Goal: Task Accomplishment & Management: Use online tool/utility

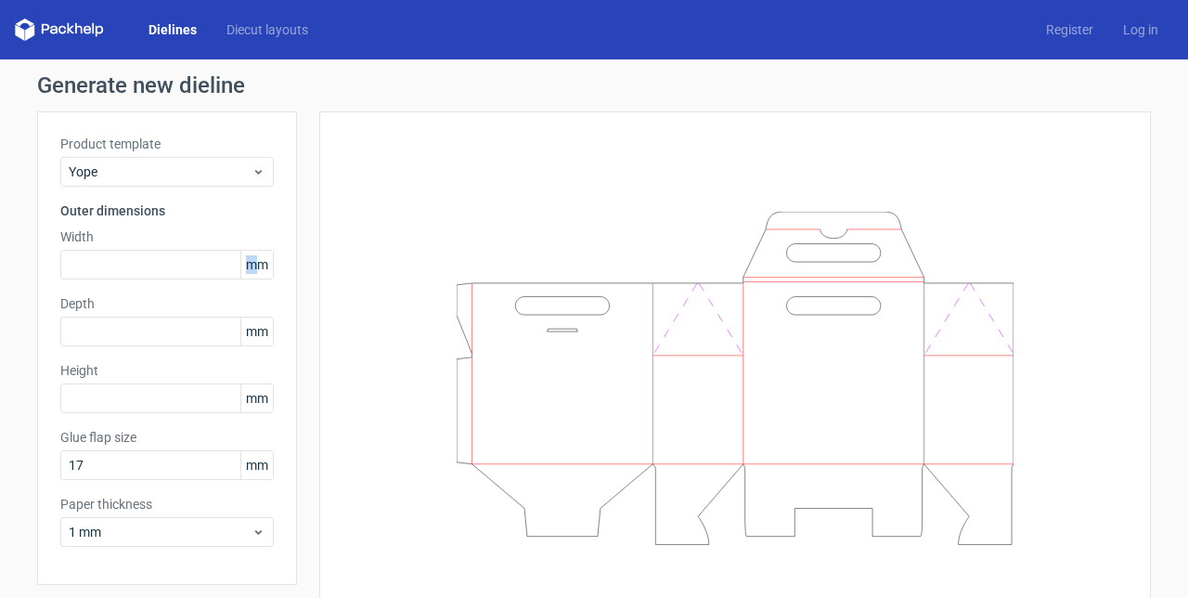
drag, startPoint x: 251, startPoint y: 264, endPoint x: 274, endPoint y: 266, distance: 23.4
click at [274, 266] on div "Product template Yope Outer dimensions Width mm Depth mm Height mm Glue flap si…" at bounding box center [167, 347] width 260 height 473
copy div "m"
click at [201, 266] on input "text" at bounding box center [166, 265] width 213 height 30
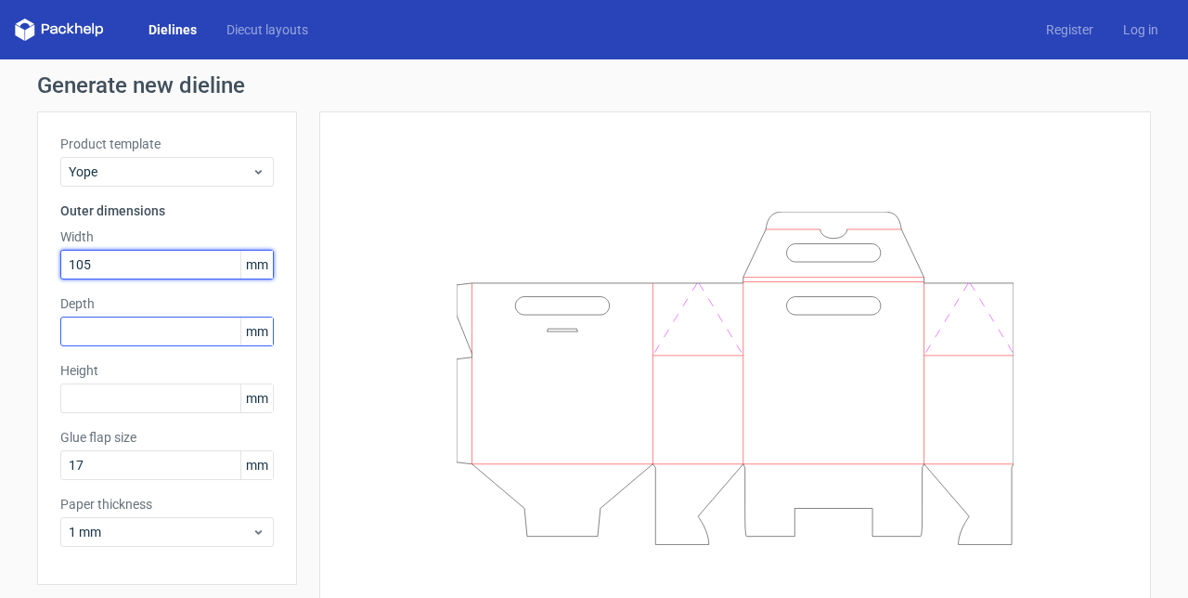
type input "105"
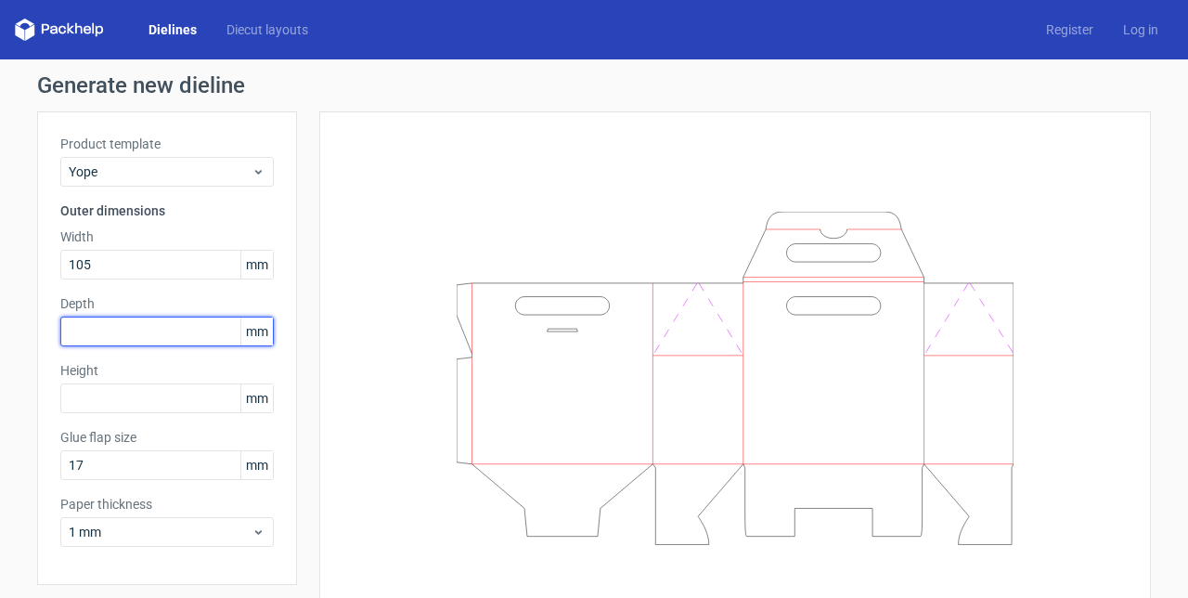
click at [171, 332] on input "text" at bounding box center [166, 332] width 213 height 30
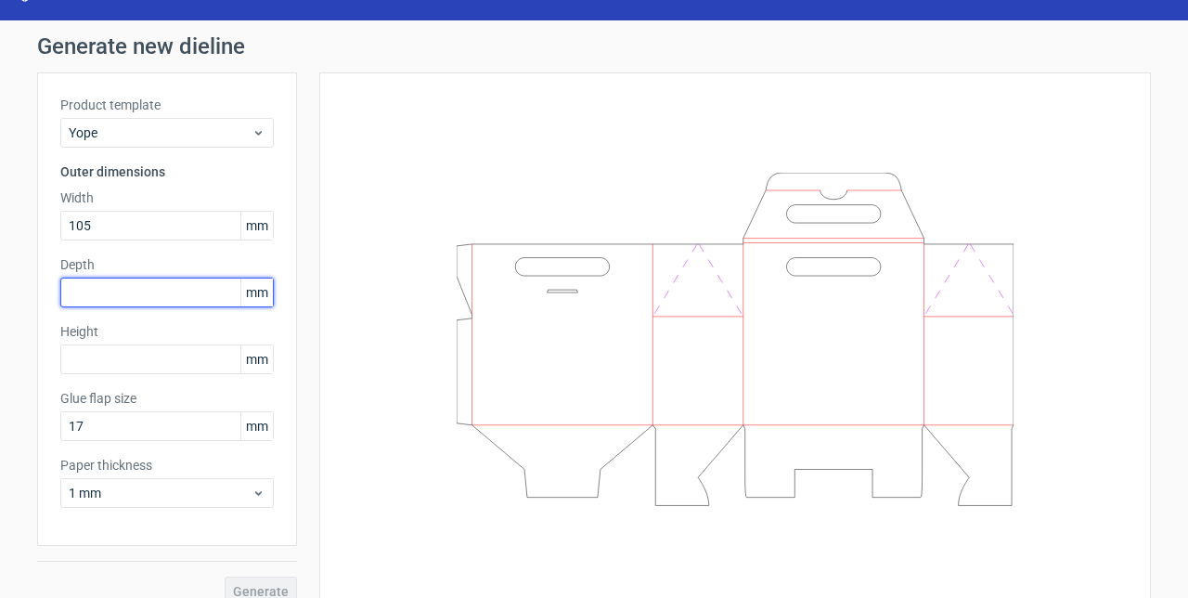
scroll to position [61, 0]
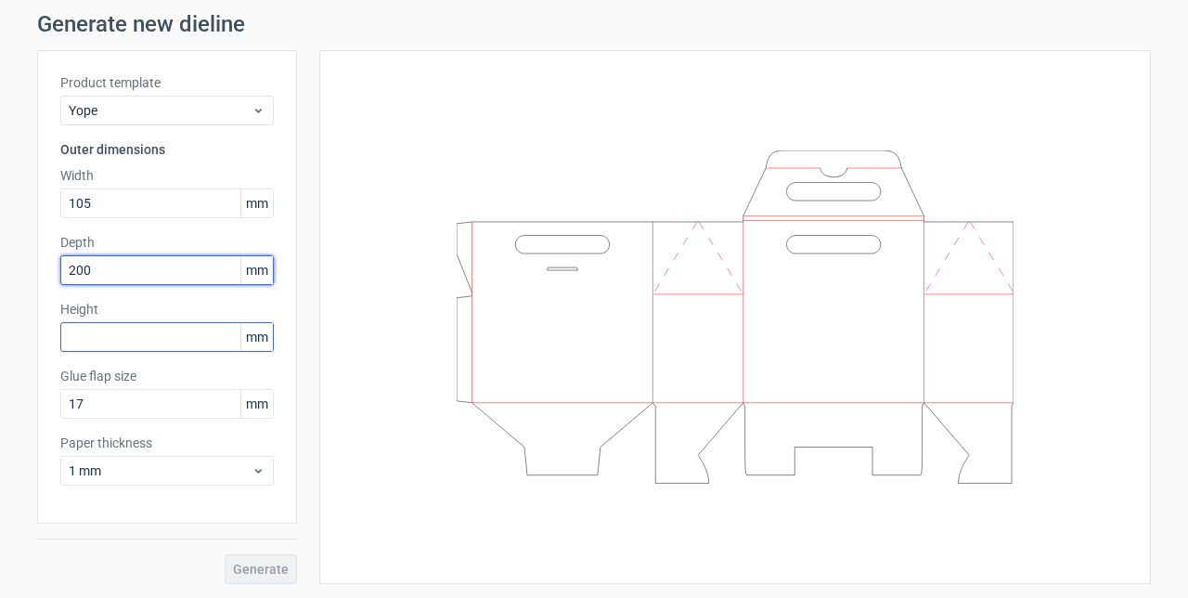
type input "200"
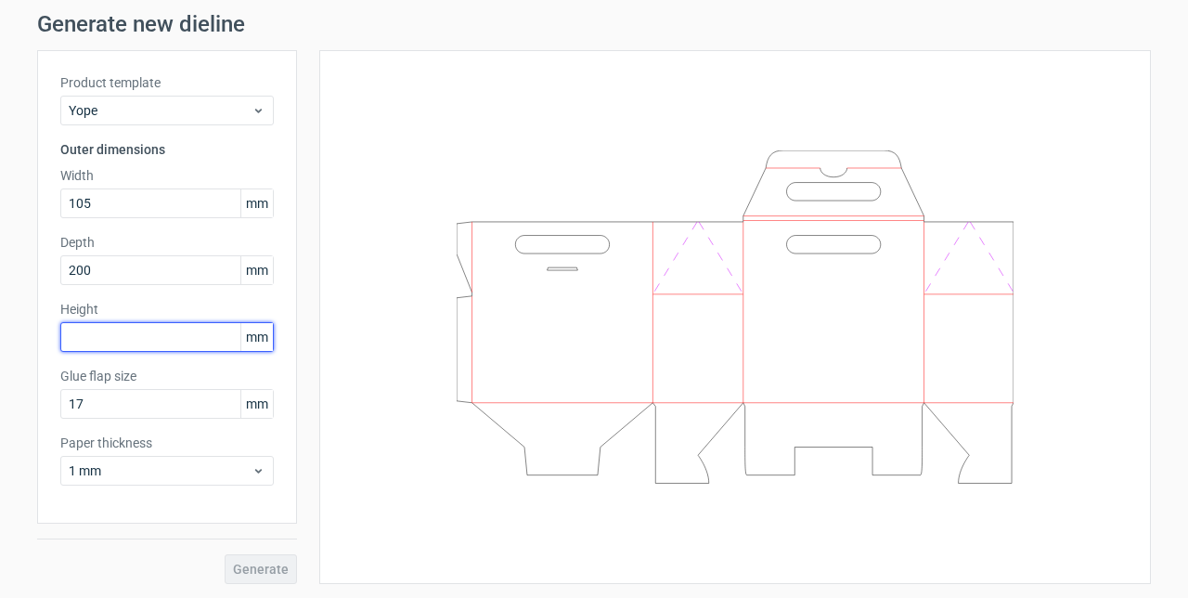
drag, startPoint x: 148, startPoint y: 334, endPoint x: 43, endPoint y: 322, distance: 105.6
click at [50, 322] on div "Product template Yope Outer dimensions Width 105 mm Depth 200 mm Height mm Glue…" at bounding box center [167, 286] width 260 height 473
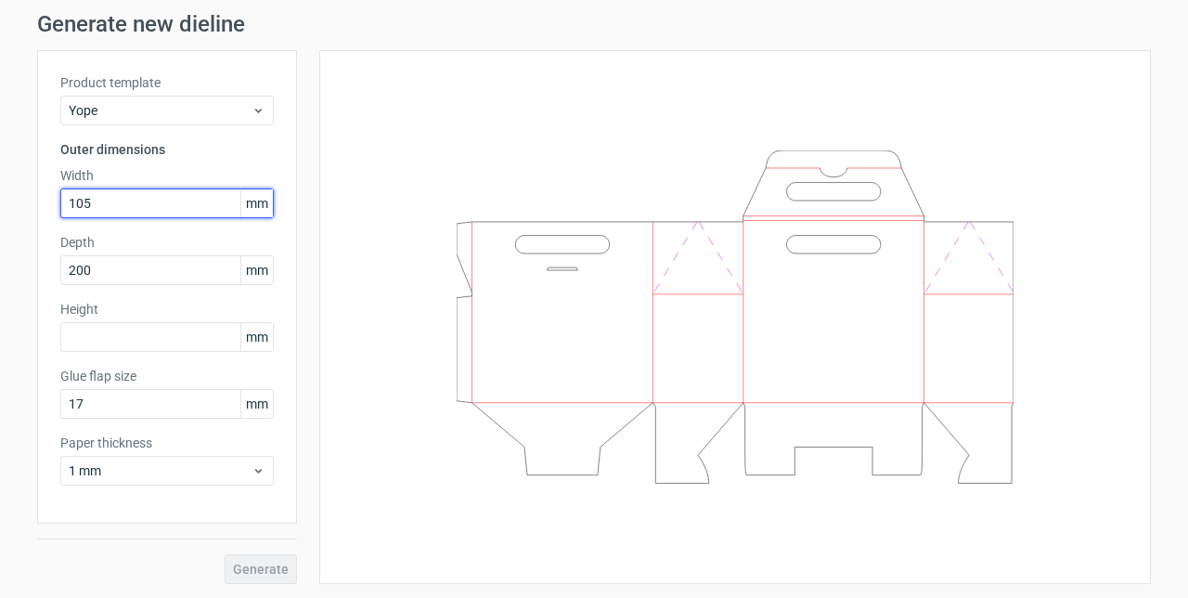
drag, startPoint x: 92, startPoint y: 208, endPoint x: 25, endPoint y: 198, distance: 67.6
click at [27, 198] on div "Generate new dieline Product template Yope Outer dimensions Width 105 mm Depth …" at bounding box center [594, 298] width 1188 height 601
type input "200"
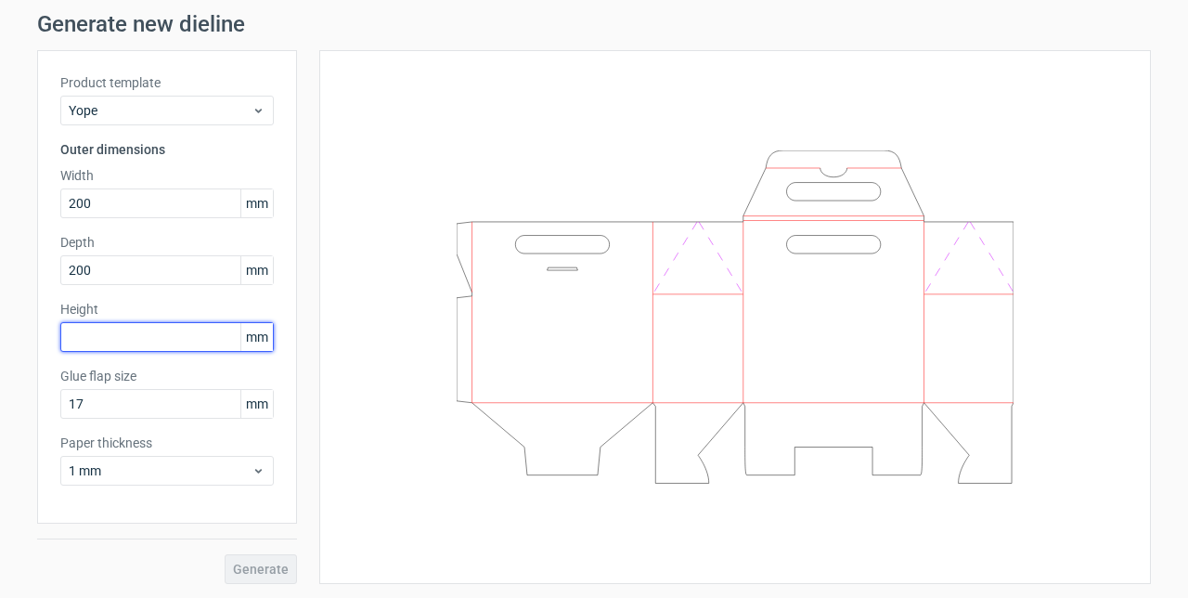
click at [126, 344] on input "text" at bounding box center [166, 337] width 213 height 30
type input "105"
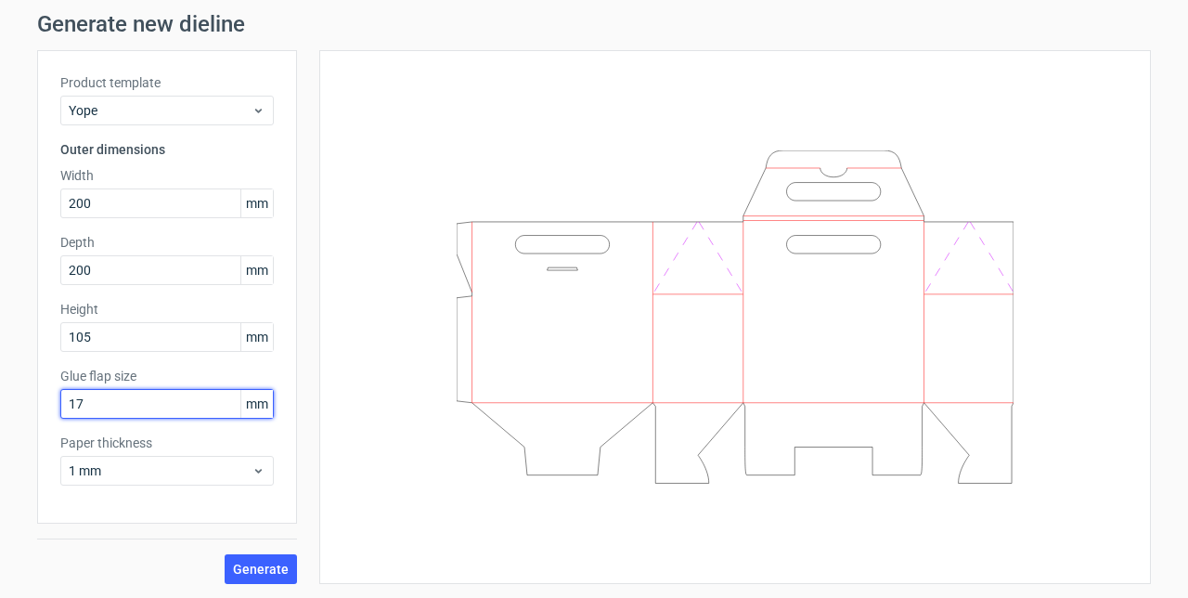
drag, startPoint x: 121, startPoint y: 401, endPoint x: 13, endPoint y: 402, distance: 107.7
click at [13, 402] on div "Generate new dieline Product template Yope Outer dimensions Width 200 mm Depth …" at bounding box center [594, 298] width 1188 height 601
type input "15"
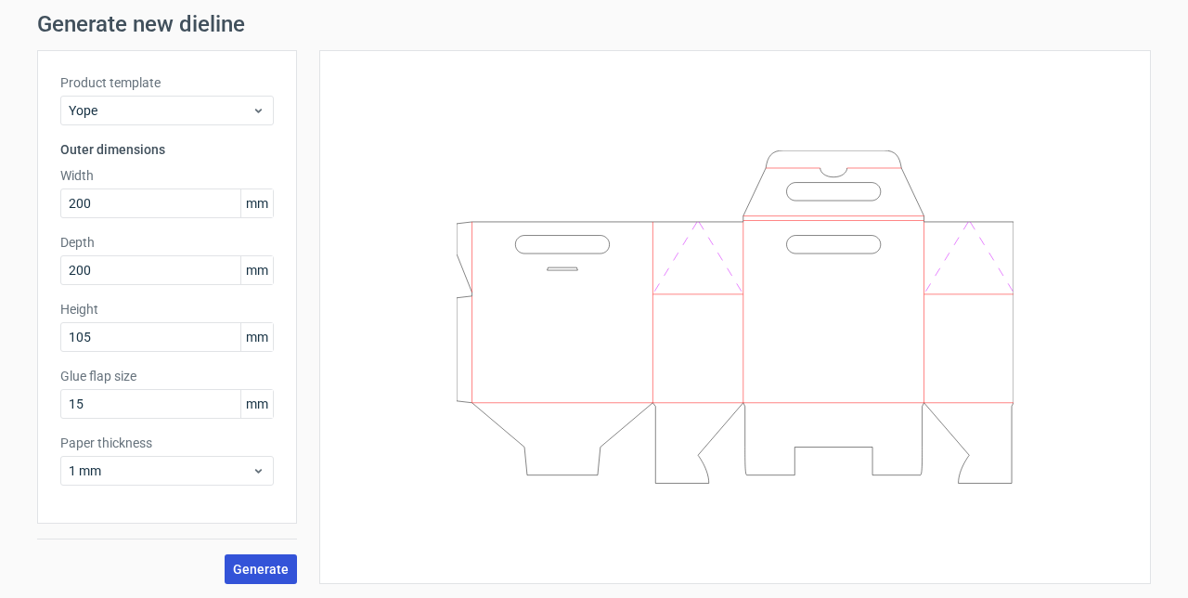
click at [245, 562] on span "Generate" at bounding box center [261, 568] width 56 height 13
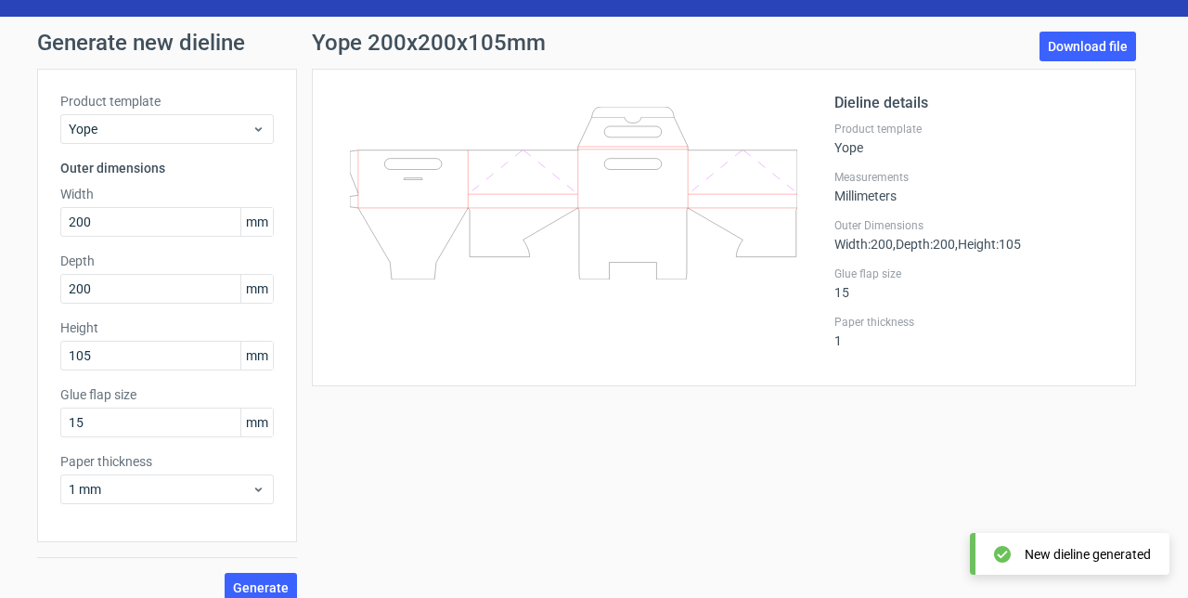
scroll to position [61, 0]
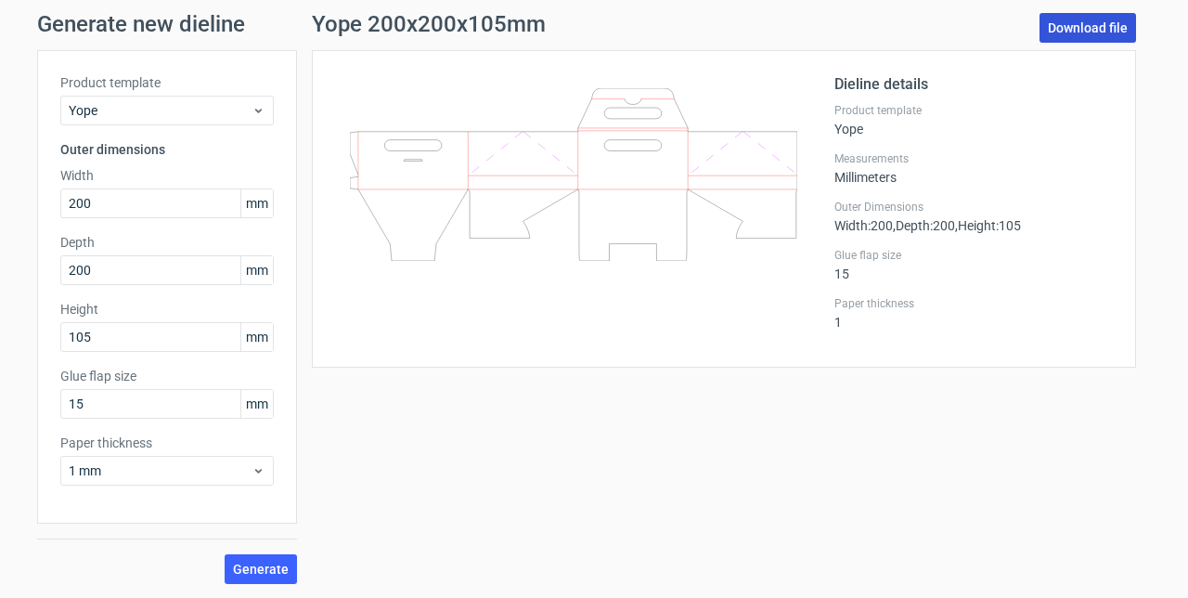
click at [1072, 32] on link "Download file" at bounding box center [1088, 28] width 97 height 30
click at [590, 149] on icon at bounding box center [573, 174] width 447 height 173
